Goal: Use online tool/utility: Utilize a website feature to perform a specific function

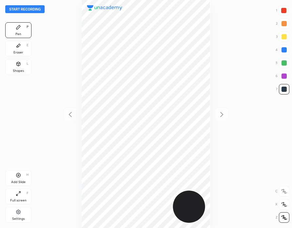
scroll to position [228, 187]
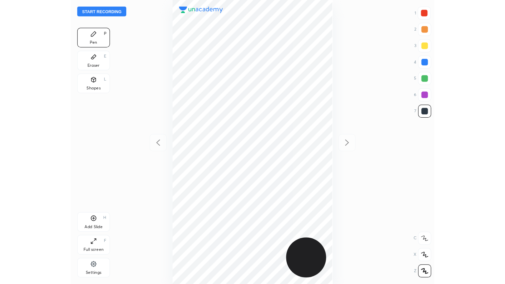
scroll to position [228, 187]
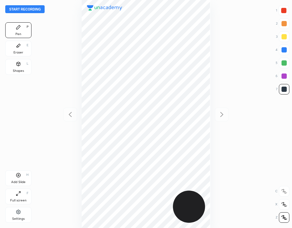
click at [31, 11] on button "Start recording" at bounding box center [24, 9] width 39 height 8
click at [24, 193] on div "Full screen F" at bounding box center [18, 197] width 26 height 16
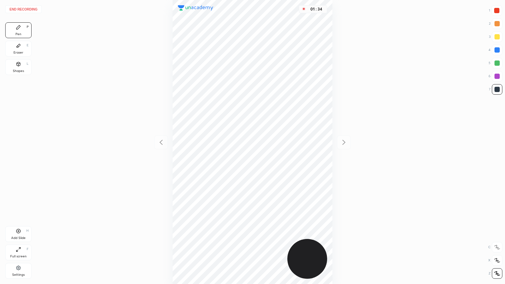
click at [22, 228] on div "Full screen F" at bounding box center [18, 252] width 26 height 16
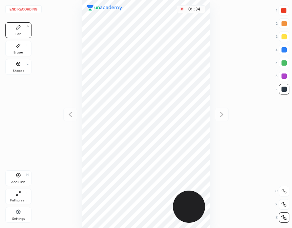
scroll to position [32625, 32666]
click at [22, 177] on div "Add Slide H" at bounding box center [18, 179] width 26 height 16
click at [284, 11] on div at bounding box center [284, 10] width 5 height 5
click at [29, 9] on button "End recording" at bounding box center [23, 9] width 36 height 8
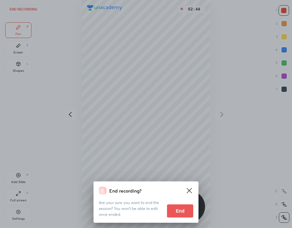
click at [184, 213] on button "End" at bounding box center [180, 211] width 26 height 13
